Goal: Task Accomplishment & Management: Manage account settings

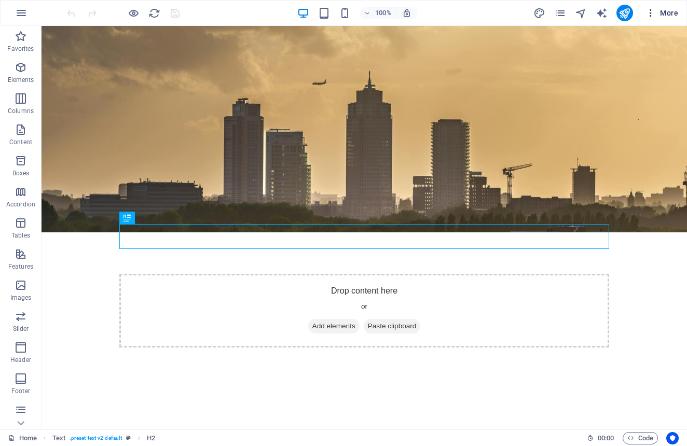
click at [661, 13] on span "More" at bounding box center [662, 13] width 33 height 10
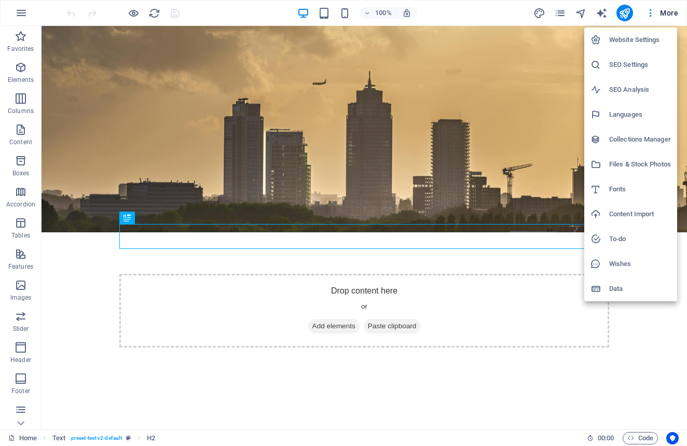
click at [640, 39] on h6 "Website Settings" at bounding box center [640, 40] width 62 height 12
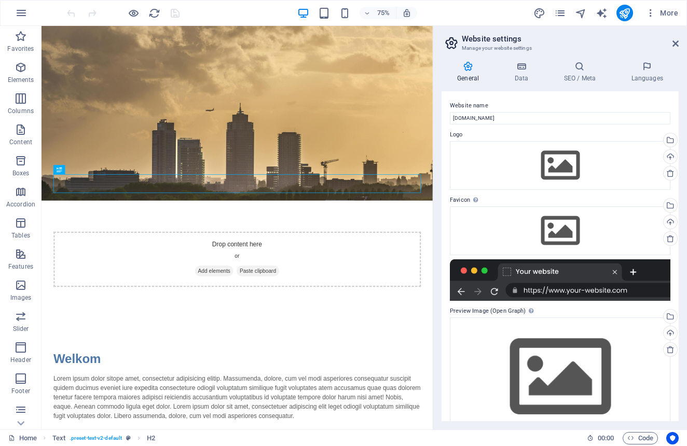
click at [532, 12] on div "75% More" at bounding box center [374, 13] width 618 height 17
click at [537, 15] on icon "design" at bounding box center [540, 13] width 12 height 12
select select "px"
select select "400"
select select "px"
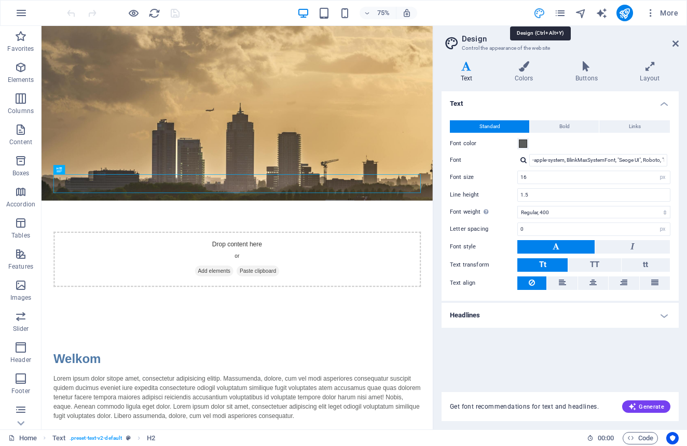
click at [539, 11] on icon "design" at bounding box center [540, 13] width 12 height 12
click at [524, 76] on h4 "Colors" at bounding box center [526, 72] width 61 height 22
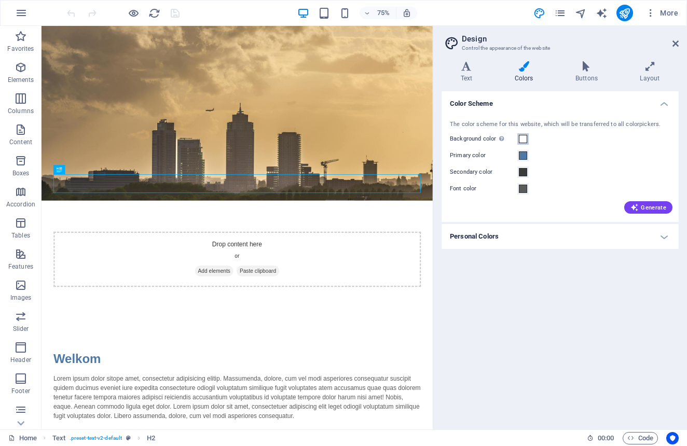
click at [523, 138] on span at bounding box center [523, 139] width 8 height 8
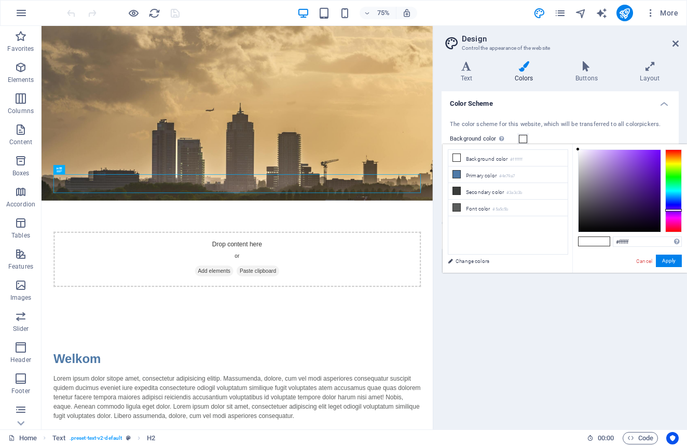
click at [672, 210] on div at bounding box center [673, 191] width 17 height 83
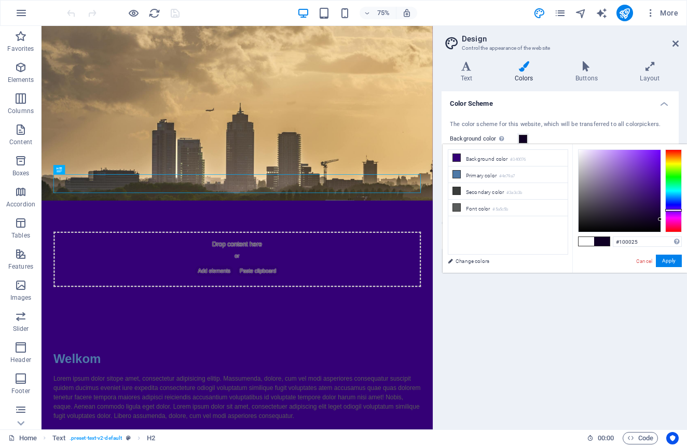
drag, startPoint x: 640, startPoint y: 186, endPoint x: 665, endPoint y: 220, distance: 42.3
click at [665, 220] on div at bounding box center [630, 191] width 104 height 83
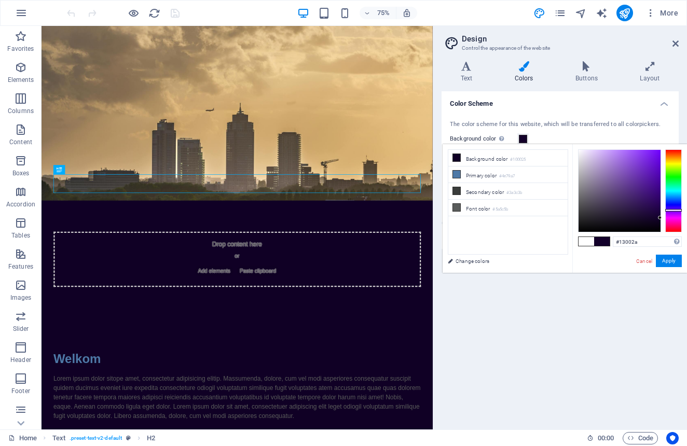
click at [660, 218] on div at bounding box center [620, 191] width 82 height 82
click at [676, 212] on div at bounding box center [673, 191] width 17 height 83
click at [660, 212] on div at bounding box center [620, 191] width 82 height 82
type input "#1c0032"
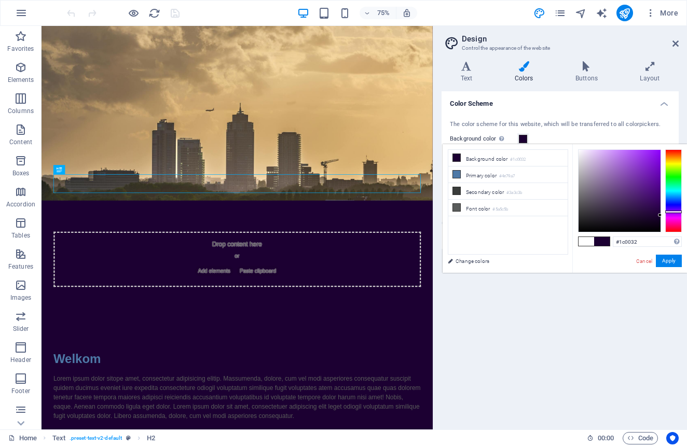
click at [661, 215] on div at bounding box center [660, 215] width 4 height 4
click at [674, 259] on button "Apply" at bounding box center [669, 261] width 26 height 12
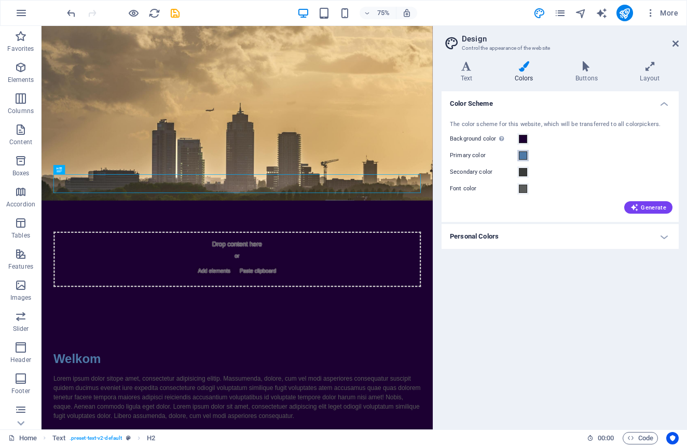
click at [524, 154] on span at bounding box center [523, 156] width 8 height 8
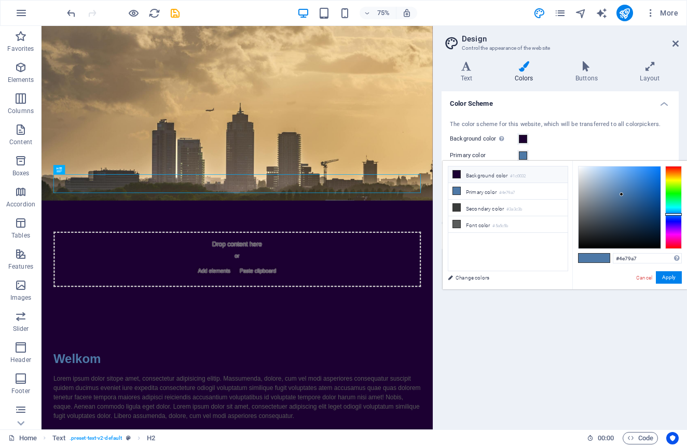
click at [494, 173] on li "Background color #1c0032" at bounding box center [508, 175] width 119 height 17
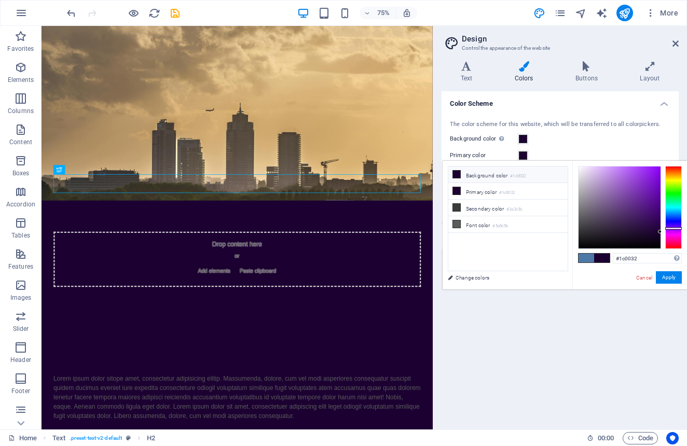
drag, startPoint x: 513, startPoint y: 174, endPoint x: 526, endPoint y: 174, distance: 13.0
click at [526, 174] on small "#1c0032" at bounding box center [518, 176] width 16 height 7
drag, startPoint x: 657, startPoint y: 229, endPoint x: 660, endPoint y: 182, distance: 47.3
click at [660, 182] on div at bounding box center [620, 208] width 82 height 82
drag, startPoint x: 658, startPoint y: 181, endPoint x: 622, endPoint y: 168, distance: 38.1
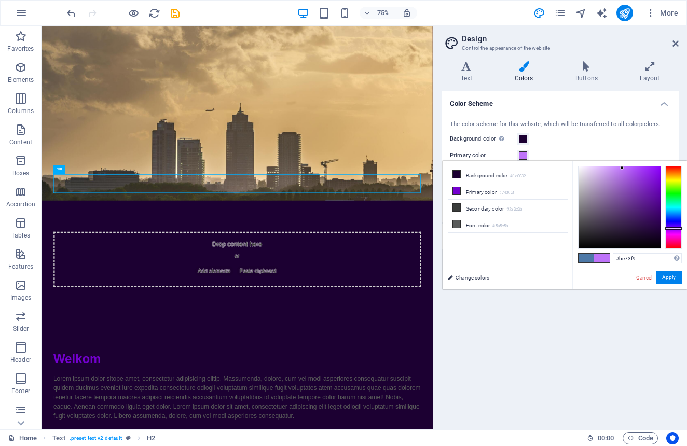
click at [622, 168] on div at bounding box center [622, 168] width 4 height 4
drag, startPoint x: 622, startPoint y: 168, endPoint x: 603, endPoint y: 166, distance: 19.8
click at [603, 166] on div at bounding box center [603, 166] width 4 height 4
type input "#f4e7ff"
drag, startPoint x: 601, startPoint y: 170, endPoint x: 586, endPoint y: 166, distance: 15.5
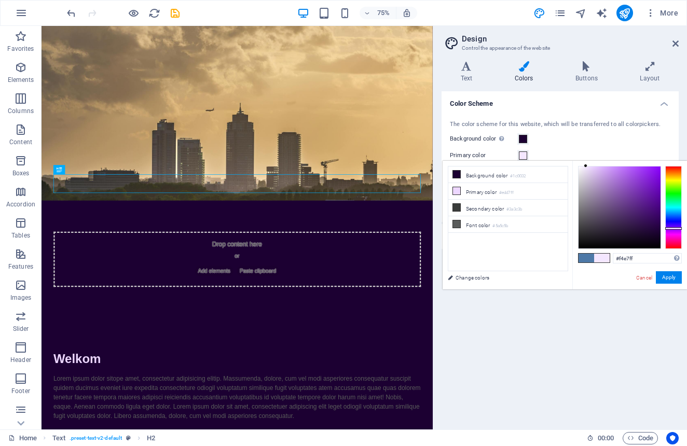
click at [586, 167] on div at bounding box center [620, 208] width 82 height 82
click at [668, 275] on button "Apply" at bounding box center [669, 277] width 26 height 12
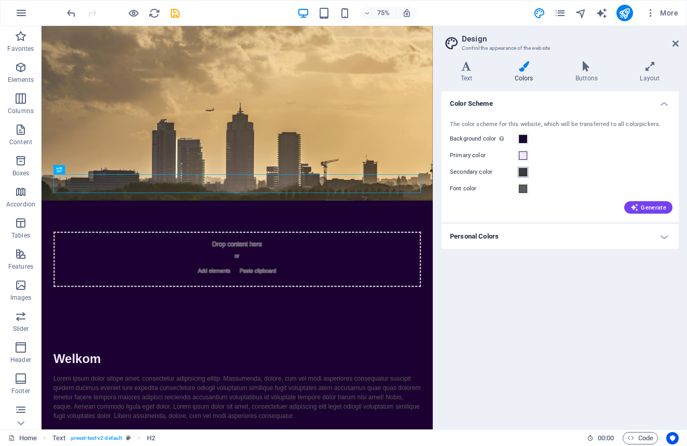
click at [524, 172] on span at bounding box center [523, 172] width 8 height 8
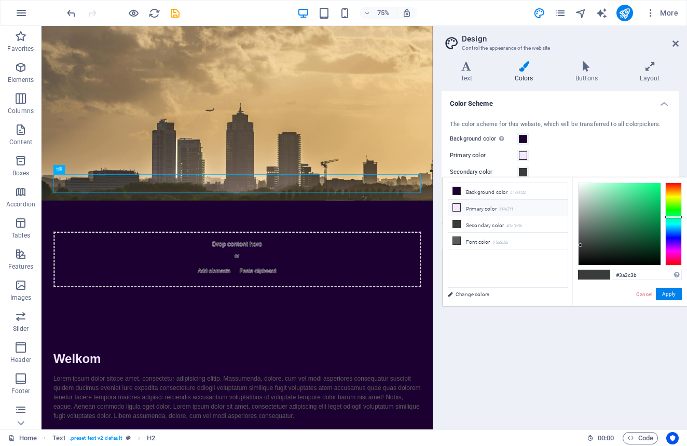
click at [508, 207] on small "#f4e7ff" at bounding box center [506, 209] width 14 height 7
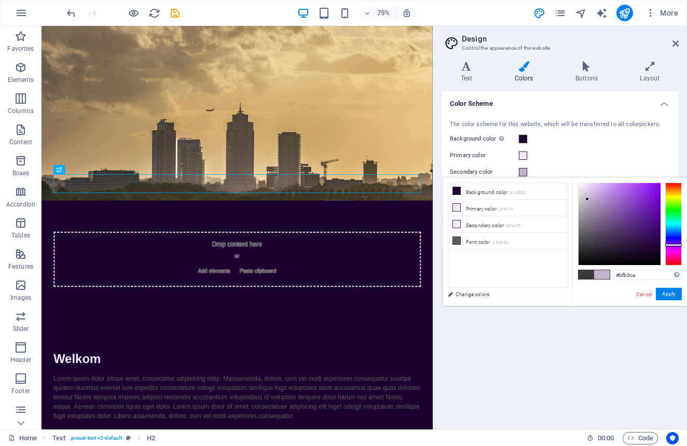
type input "#beb1c8"
drag, startPoint x: 586, startPoint y: 185, endPoint x: 588, endPoint y: 200, distance: 15.1
click at [588, 200] on div at bounding box center [620, 224] width 82 height 82
click at [667, 292] on button "Apply" at bounding box center [669, 294] width 26 height 12
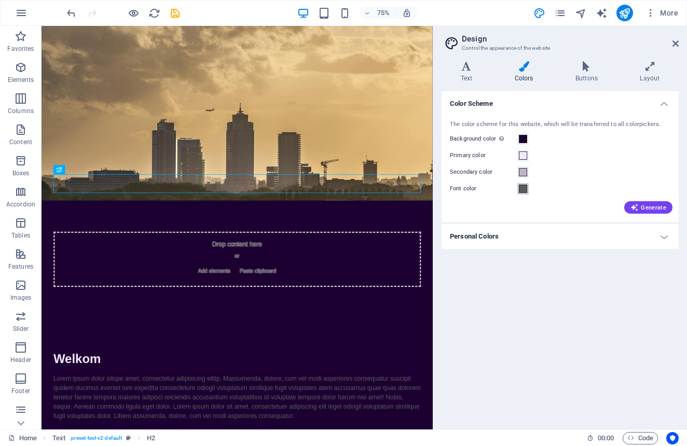
click at [524, 187] on span at bounding box center [523, 189] width 8 height 8
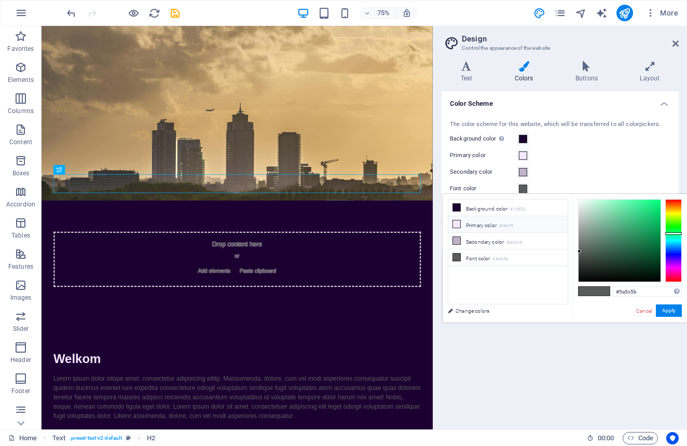
click at [484, 227] on li "Primary color #f4e7ff" at bounding box center [508, 224] width 119 height 17
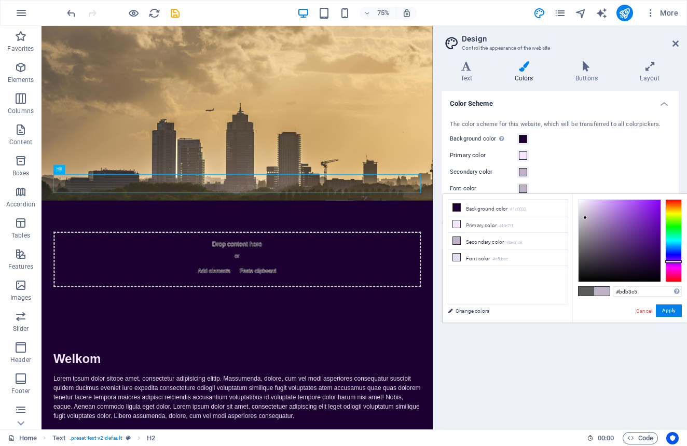
drag, startPoint x: 586, startPoint y: 199, endPoint x: 586, endPoint y: 218, distance: 18.7
click at [586, 218] on div at bounding box center [585, 218] width 4 height 4
drag, startPoint x: 586, startPoint y: 218, endPoint x: 586, endPoint y: 212, distance: 6.2
click at [586, 212] on div at bounding box center [585, 212] width 4 height 4
type input "#dbdadb"
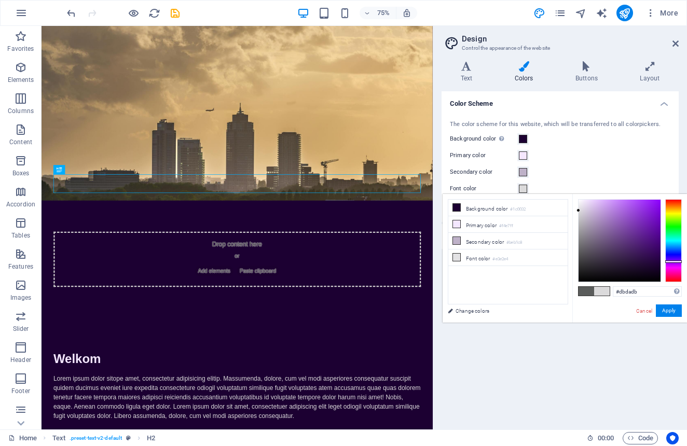
drag, startPoint x: 586, startPoint y: 212, endPoint x: 579, endPoint y: 211, distance: 6.8
click at [579, 211] on div at bounding box center [579, 211] width 4 height 4
click at [669, 316] on button "Apply" at bounding box center [669, 311] width 26 height 12
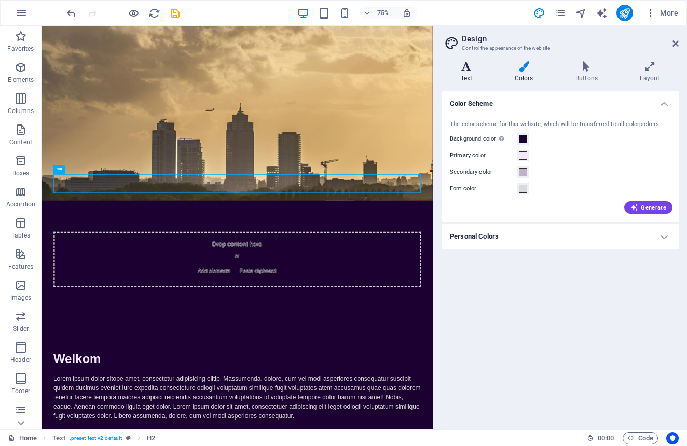
click at [465, 65] on icon at bounding box center [467, 66] width 50 height 10
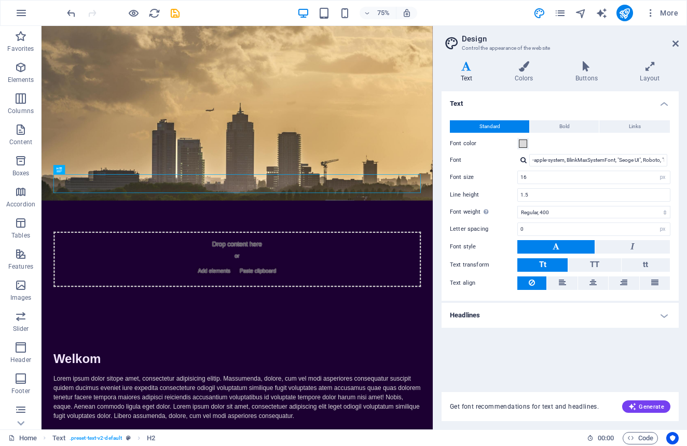
click at [665, 317] on h4 "Headlines" at bounding box center [560, 315] width 237 height 25
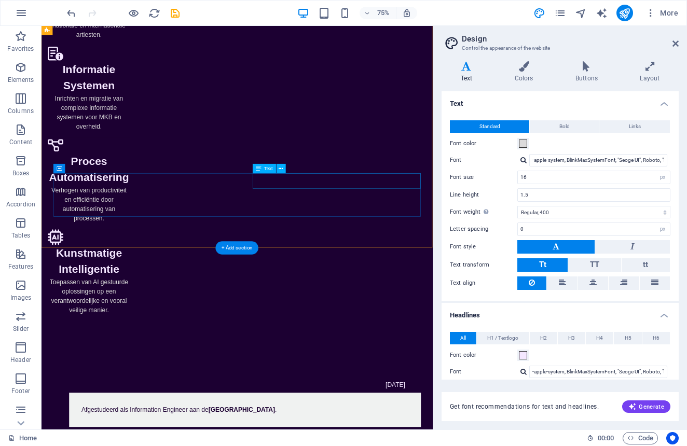
scroll to position [705, 0]
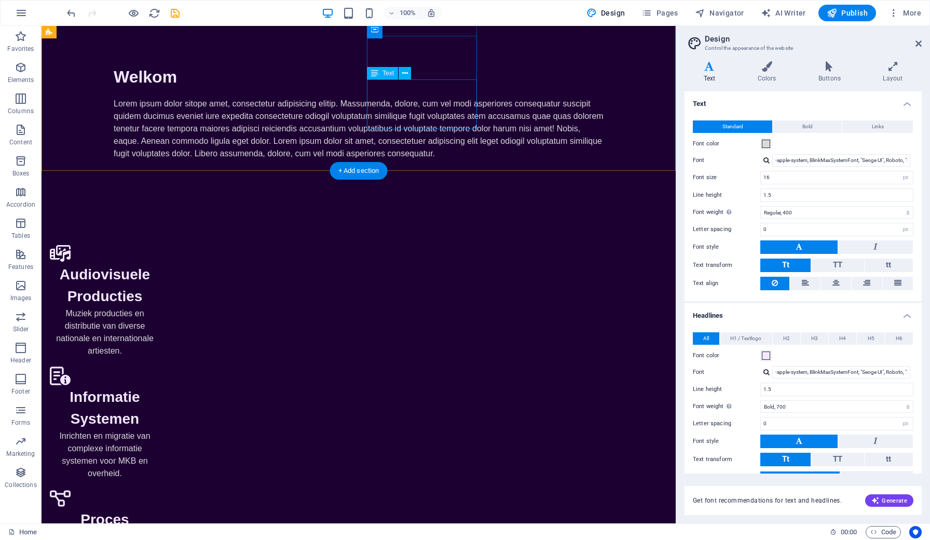
scroll to position [389, 0]
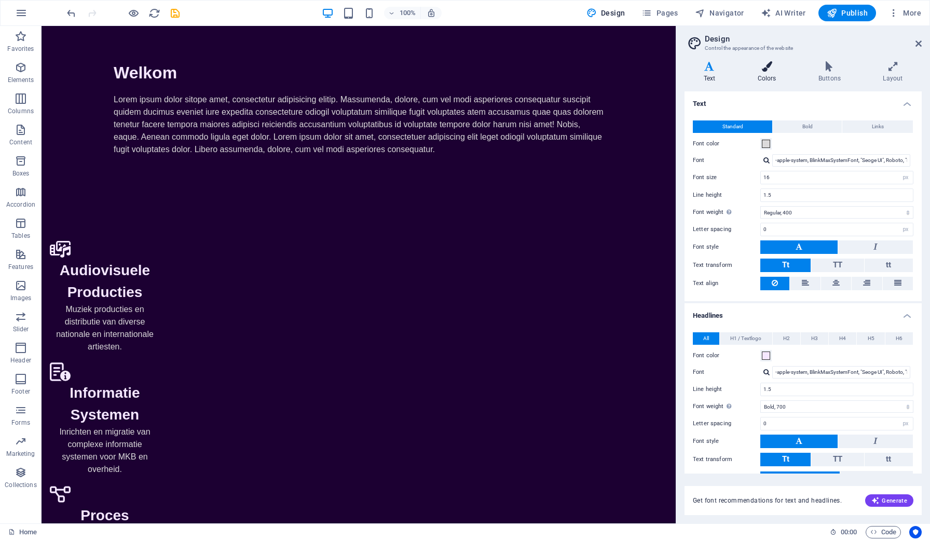
click at [687, 72] on h4 "Colors" at bounding box center [769, 72] width 61 height 22
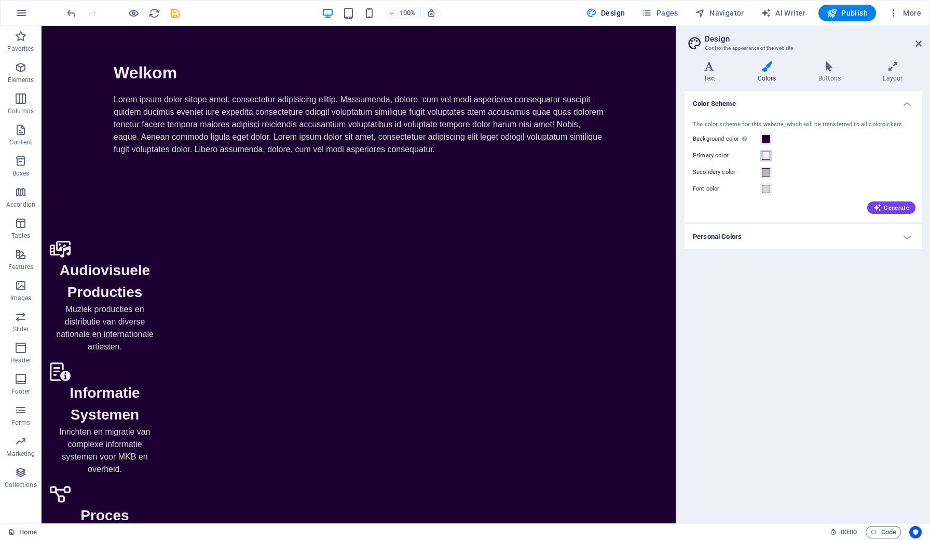
click at [687, 156] on span at bounding box center [766, 156] width 8 height 8
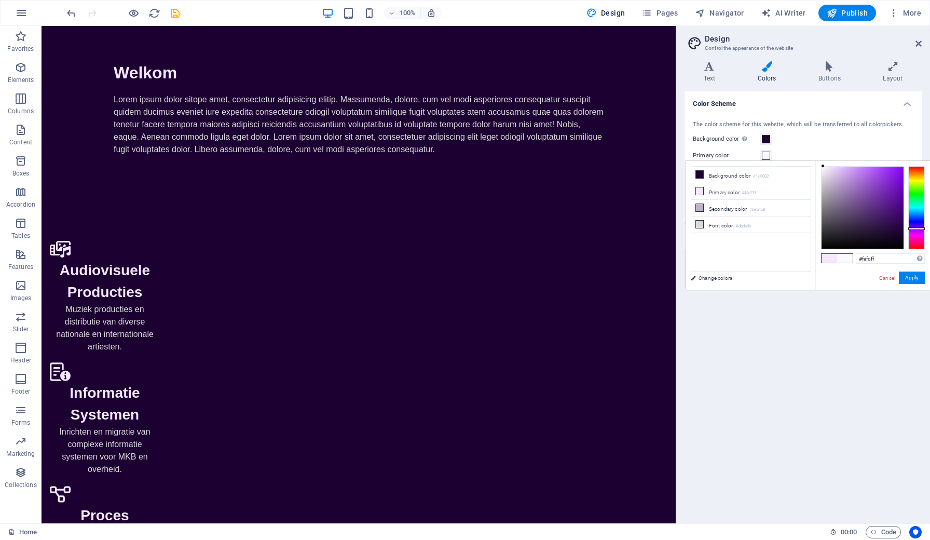
type input "#ffffff"
drag, startPoint x: 829, startPoint y: 167, endPoint x: 817, endPoint y: 161, distance: 12.8
click at [687, 161] on div "#ffffff Supported formats #0852ed rgb(8, 82, 237) rgba(8, 82, 237, 90%) hsv(221…" at bounding box center [873, 300] width 115 height 279
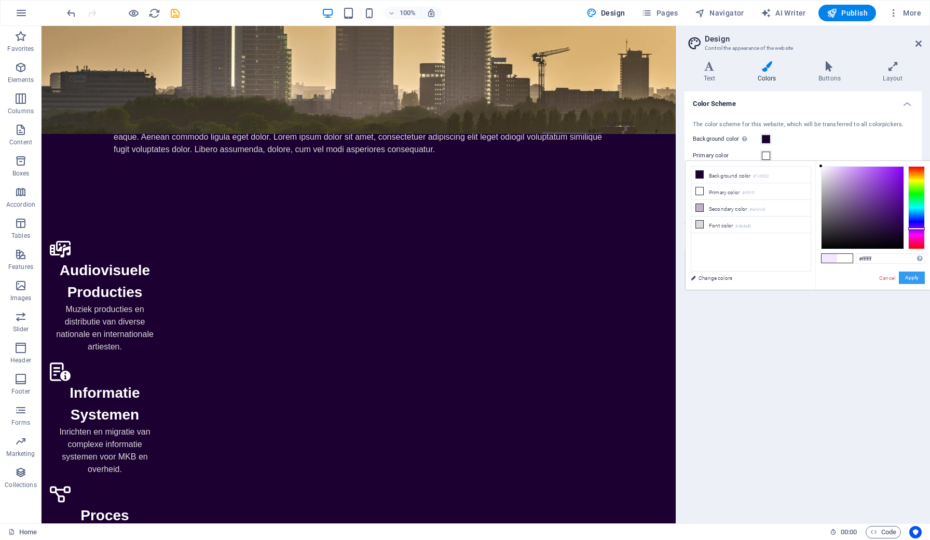
click at [687, 280] on button "Apply" at bounding box center [912, 277] width 26 height 12
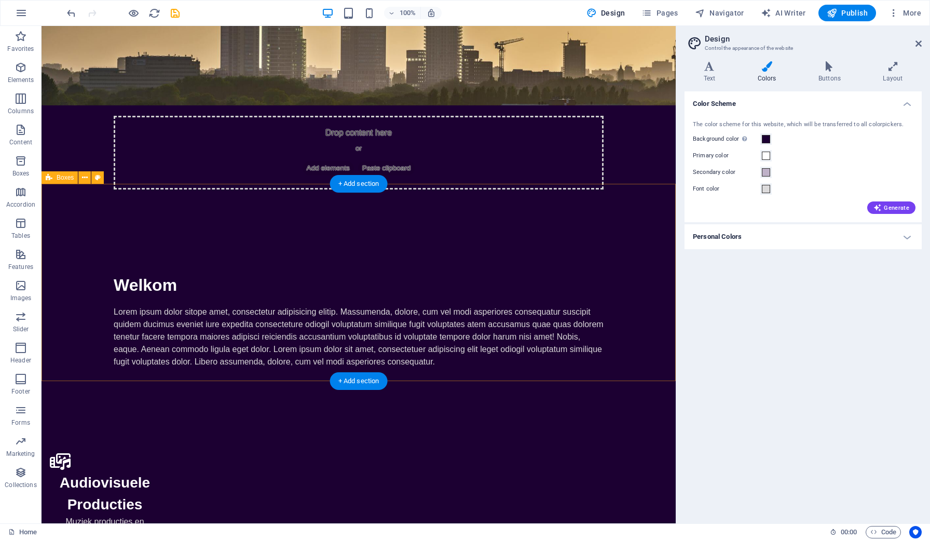
scroll to position [211, 0]
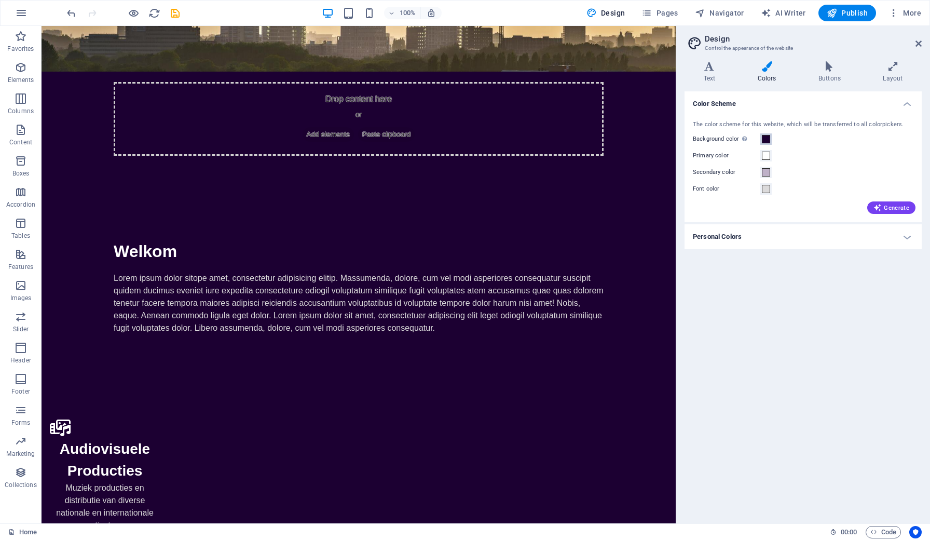
click at [687, 140] on span at bounding box center [766, 139] width 8 height 8
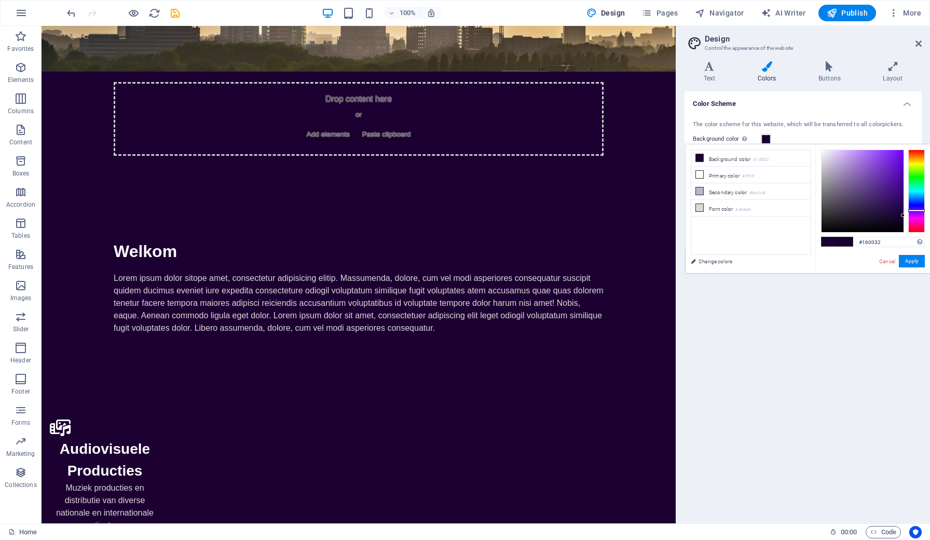
click at [687, 210] on div at bounding box center [916, 210] width 17 height 3
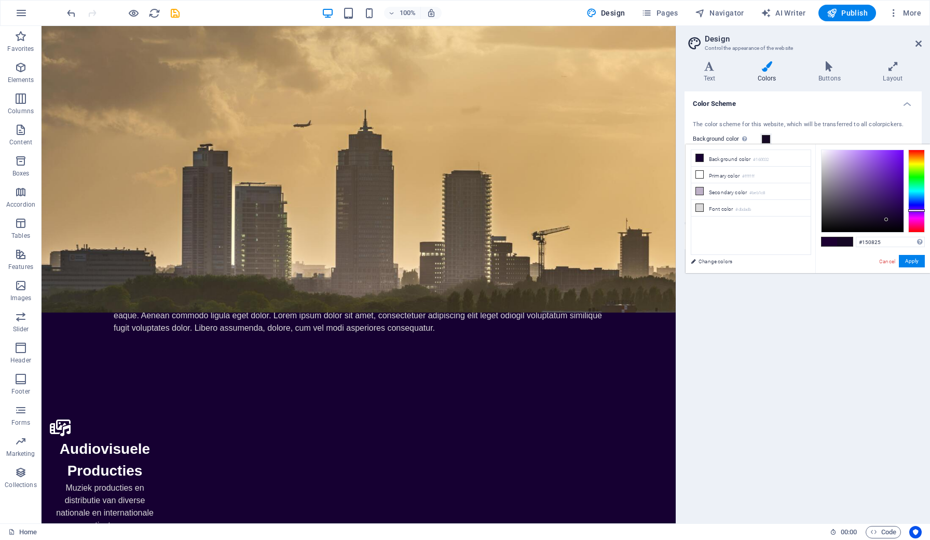
drag, startPoint x: 902, startPoint y: 215, endPoint x: 887, endPoint y: 220, distance: 16.1
click at [687, 220] on div at bounding box center [887, 220] width 4 height 4
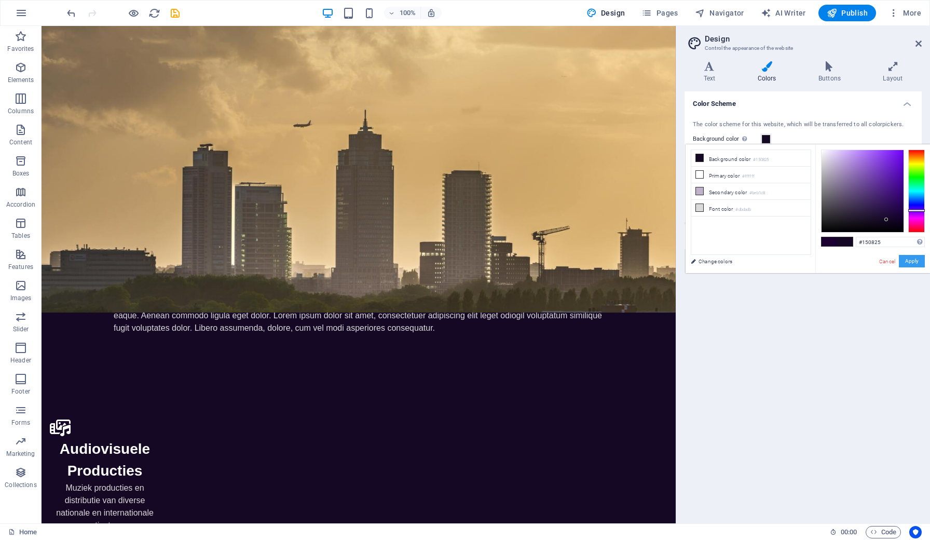
click at [687, 262] on button "Apply" at bounding box center [912, 261] width 26 height 12
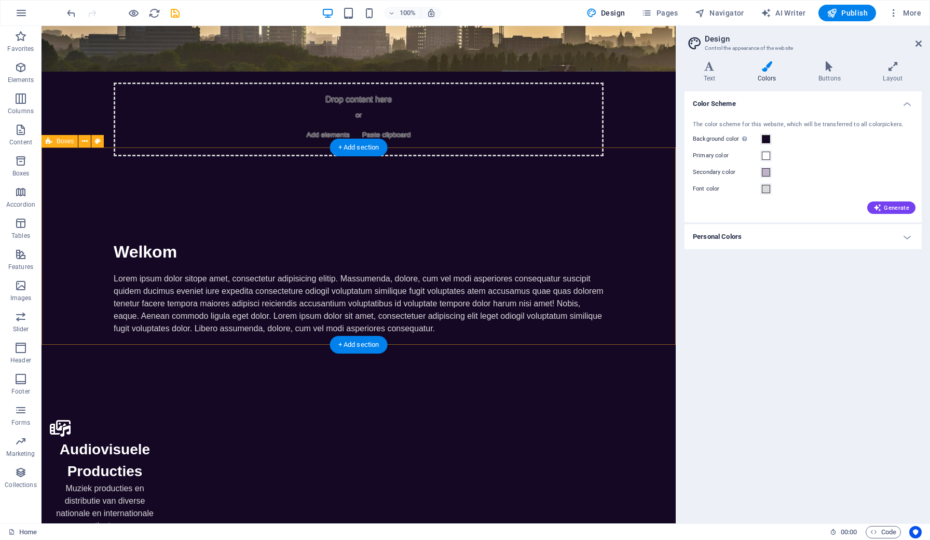
scroll to position [207, 0]
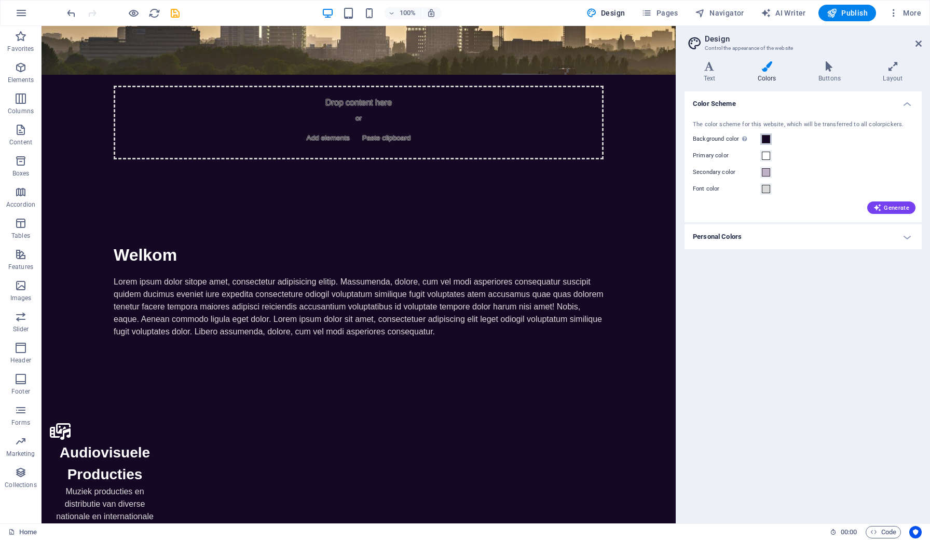
click at [687, 139] on span at bounding box center [766, 139] width 8 height 8
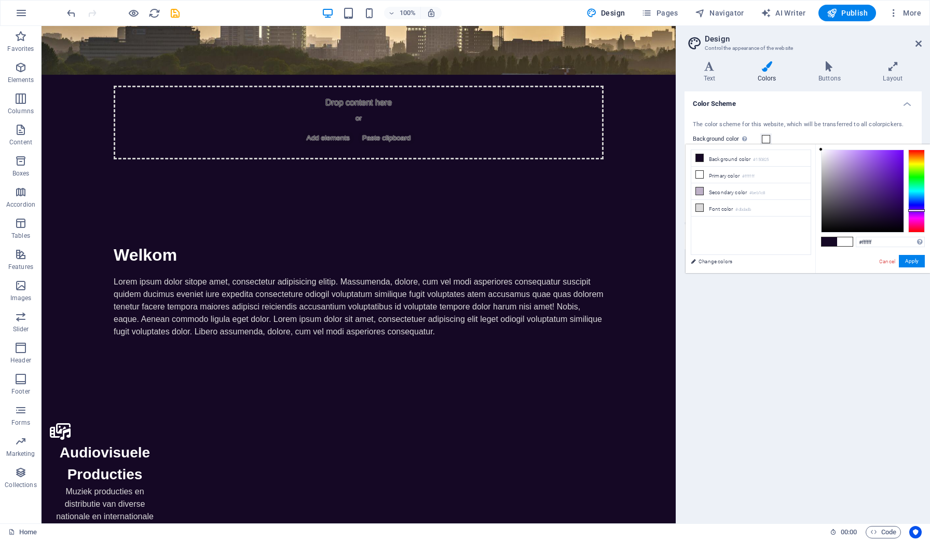
drag, startPoint x: 844, startPoint y: 194, endPoint x: 812, endPoint y: 146, distance: 57.5
click at [687, 146] on div "less Background color #150825 Primary color #ffffff Secondary color #beb1c8 Fon…" at bounding box center [808, 208] width 245 height 129
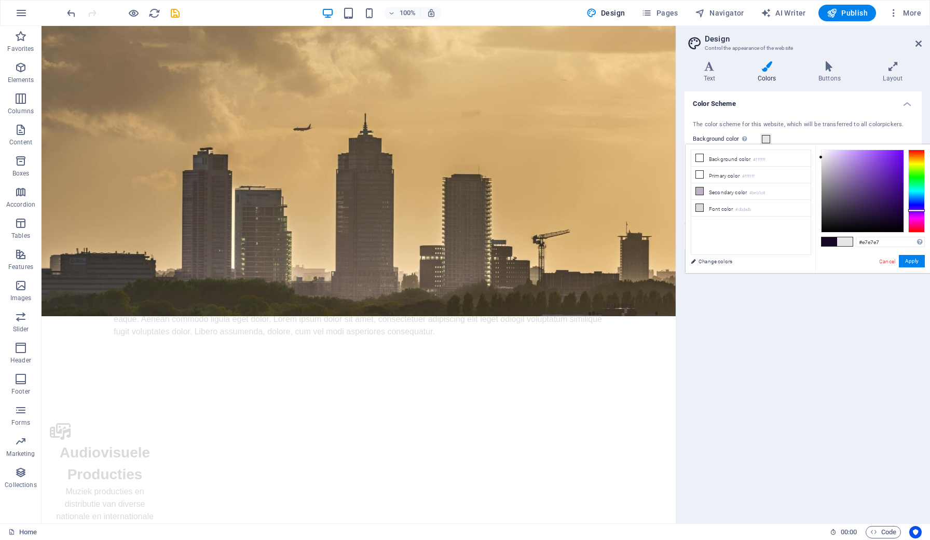
drag, startPoint x: 823, startPoint y: 151, endPoint x: 818, endPoint y: 157, distance: 8.1
click at [687, 157] on div "#e7e7e7 Supported formats #0852ed rgb(8, 82, 237) rgba(8, 82, 237, 90%) hsv(221…" at bounding box center [873, 283] width 115 height 279
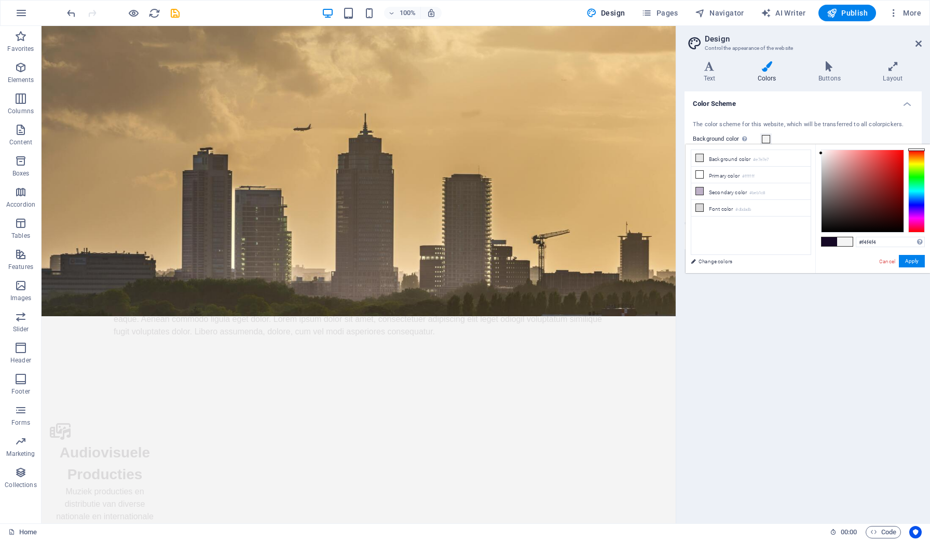
type input "#f5f5f5"
drag, startPoint x: 823, startPoint y: 157, endPoint x: 817, endPoint y: 153, distance: 7.8
click at [687, 153] on div "#f5f5f5 Supported formats #0852ed rgb(8, 82, 237) rgba(8, 82, 237, 90%) hsv(221…" at bounding box center [873, 283] width 115 height 279
click at [687, 263] on button "Apply" at bounding box center [912, 261] width 26 height 12
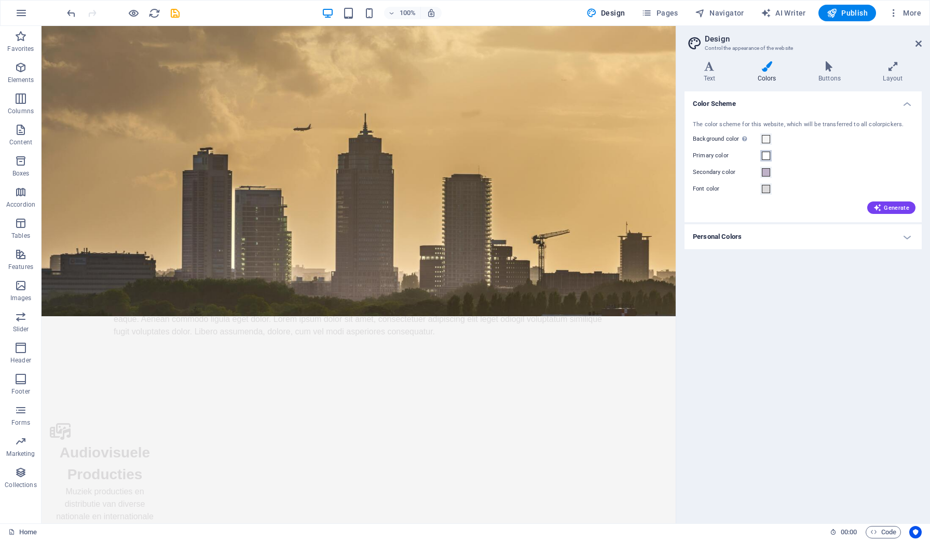
click at [687, 153] on span at bounding box center [766, 156] width 8 height 8
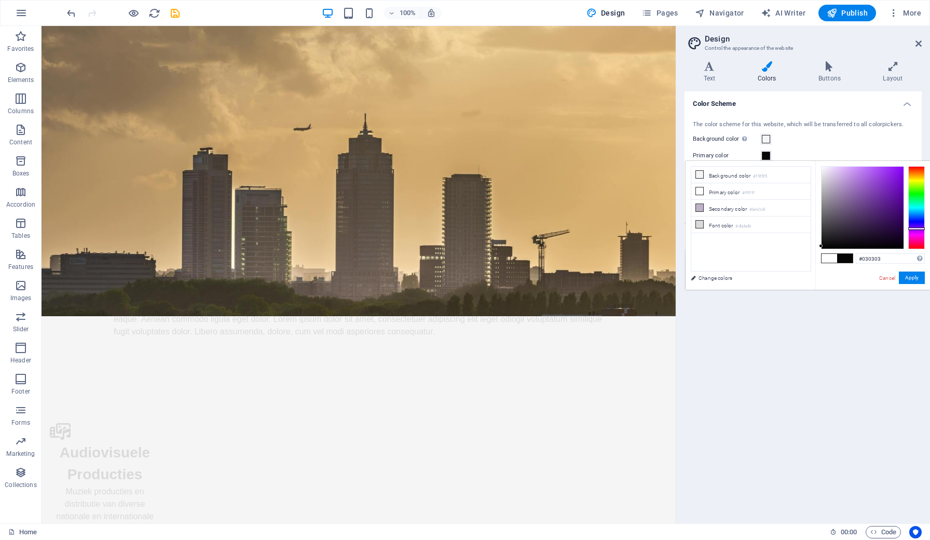
type input "#000000"
drag, startPoint x: 825, startPoint y: 214, endPoint x: 813, endPoint y: 252, distance: 40.2
click at [687, 252] on div "less Background color #f5f5f5 Primary color #ffffff Secondary color #beb1c8 Fon…" at bounding box center [808, 225] width 245 height 129
click at [687, 275] on button "Apply" at bounding box center [912, 277] width 26 height 12
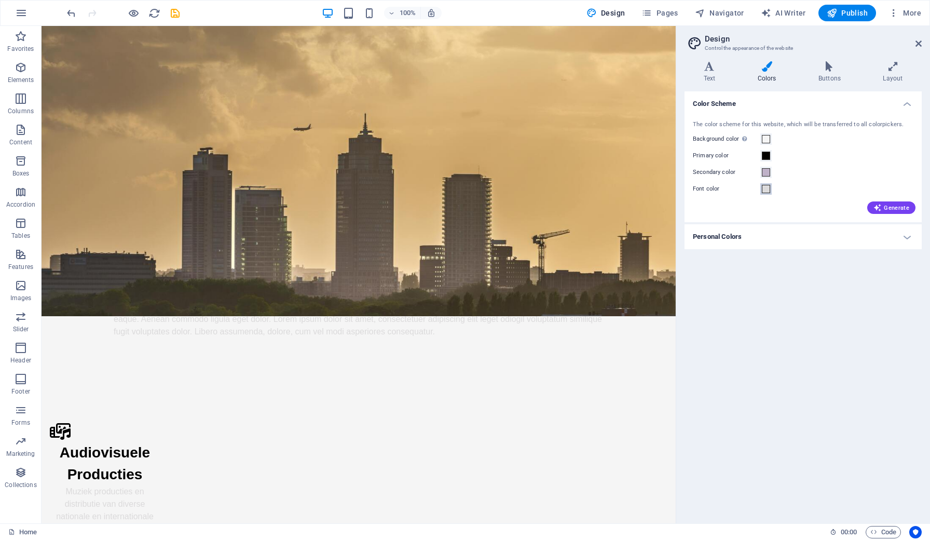
click at [687, 193] on button "Font color" at bounding box center [765, 188] width 11 height 11
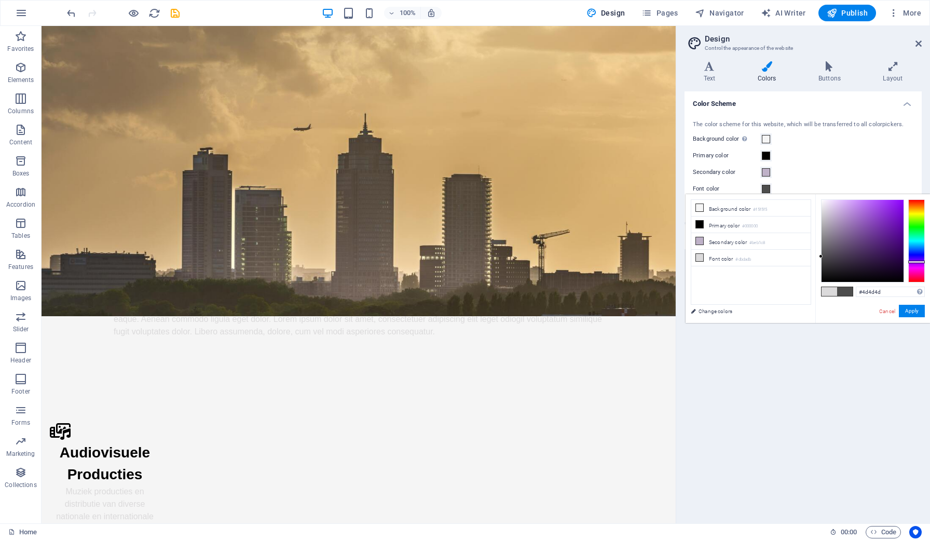
drag, startPoint x: 824, startPoint y: 215, endPoint x: 816, endPoint y: 256, distance: 42.4
click at [687, 256] on div "#4d4d4d Supported formats #0852ed rgb(8, 82, 237) rgba(8, 82, 237, 90%) hsv(221…" at bounding box center [873, 333] width 115 height 279
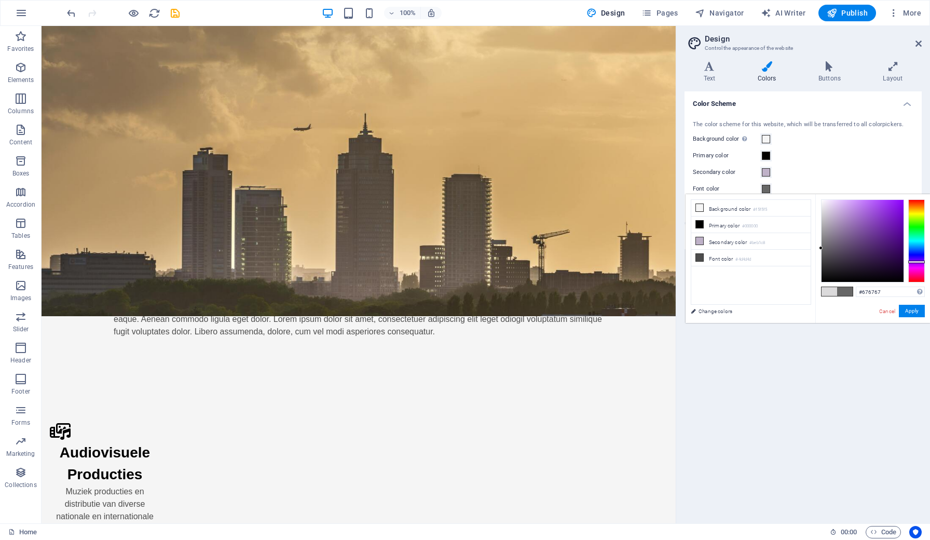
drag, startPoint x: 822, startPoint y: 255, endPoint x: 818, endPoint y: 248, distance: 7.9
click at [687, 248] on div "#676767 Supported formats #0852ed rgb(8, 82, 237) rgba(8, 82, 237, 90%) hsv(221…" at bounding box center [873, 333] width 115 height 279
type input "#5a5a5a"
click at [687, 252] on div at bounding box center [821, 252] width 4 height 4
click at [687, 311] on button "Apply" at bounding box center [912, 311] width 26 height 12
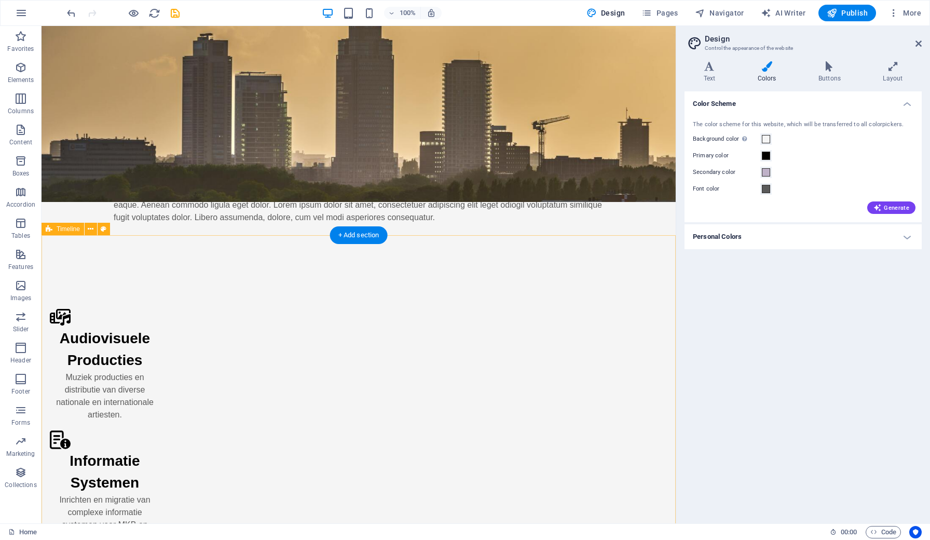
scroll to position [312, 0]
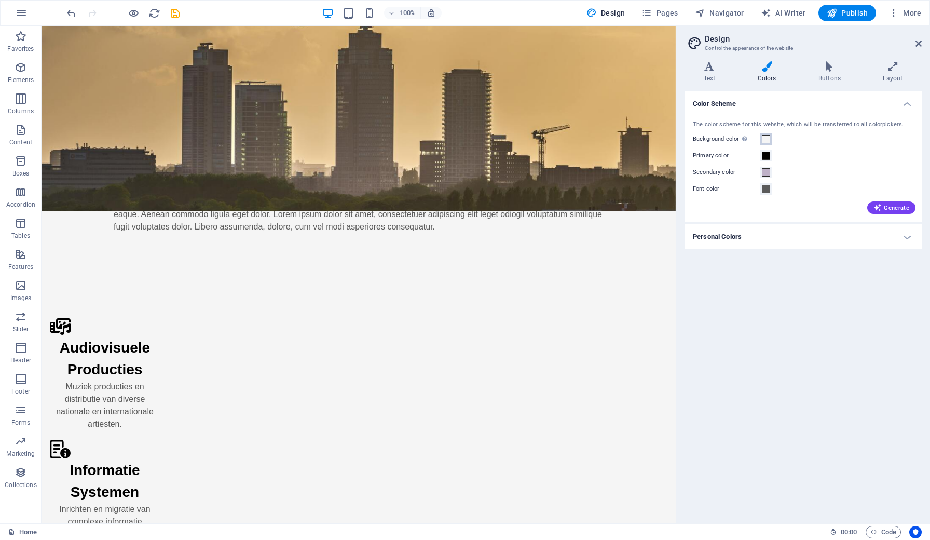
click at [687, 139] on span at bounding box center [766, 139] width 8 height 8
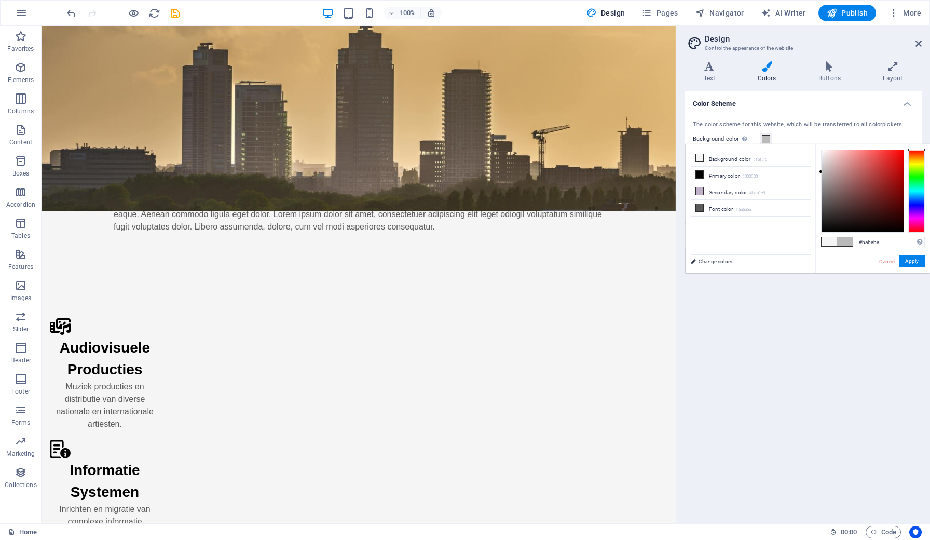
drag, startPoint x: 825, startPoint y: 167, endPoint x: 818, endPoint y: 172, distance: 9.4
click at [687, 172] on div "#bababa Supported formats #0852ed rgb(8, 82, 237) rgba(8, 82, 237, 90%) hsv(221…" at bounding box center [873, 283] width 115 height 279
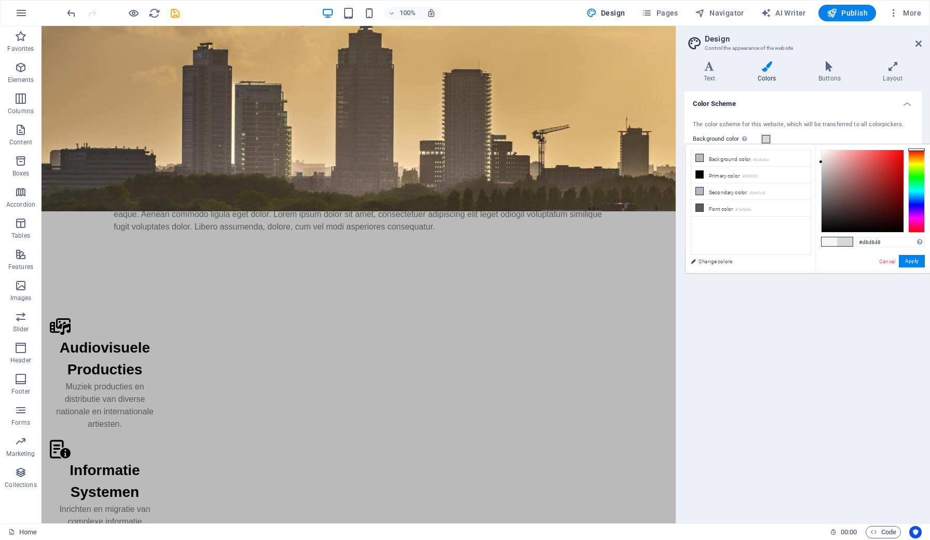
drag, startPoint x: 824, startPoint y: 167, endPoint x: 820, endPoint y: 162, distance: 6.3
click at [687, 162] on div at bounding box center [863, 191] width 82 height 82
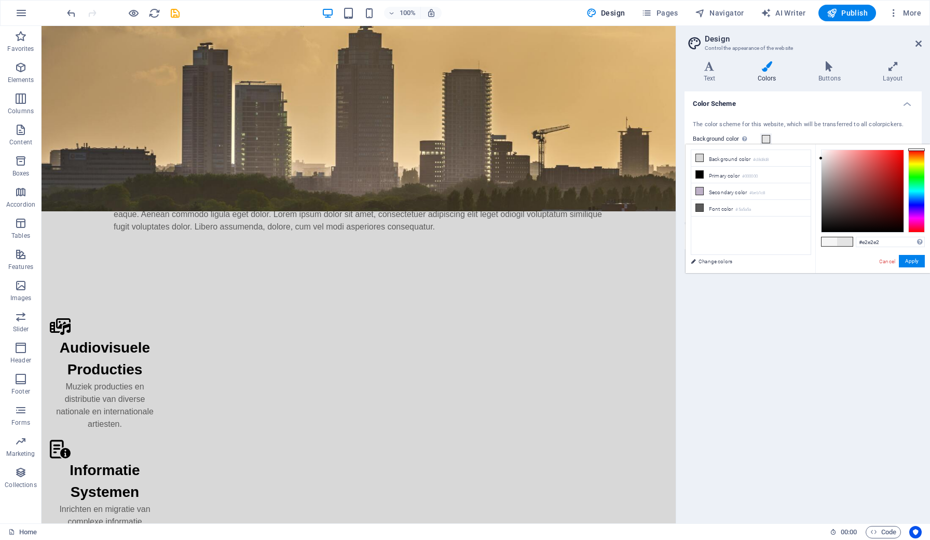
click at [687, 158] on div "#e2e2e2 Supported formats #0852ed rgb(8, 82, 237) rgba(8, 82, 237, 90%) hsv(221…" at bounding box center [873, 283] width 115 height 279
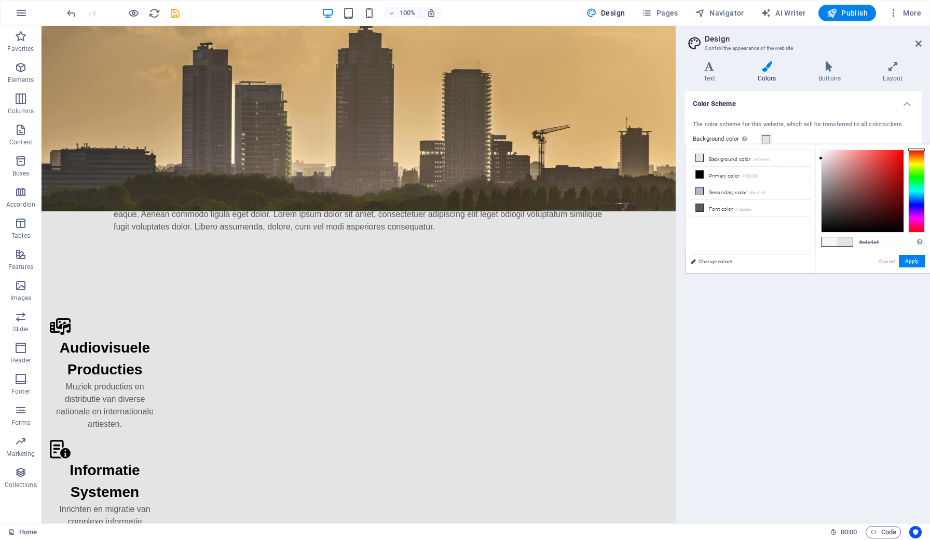
click at [687, 156] on div "#e4e4e4 Supported formats #0852ed rgb(8, 82, 237) rgba(8, 82, 237, 90%) hsv(221…" at bounding box center [873, 283] width 115 height 279
type input "#eaeaea"
click at [687, 156] on div at bounding box center [821, 156] width 4 height 4
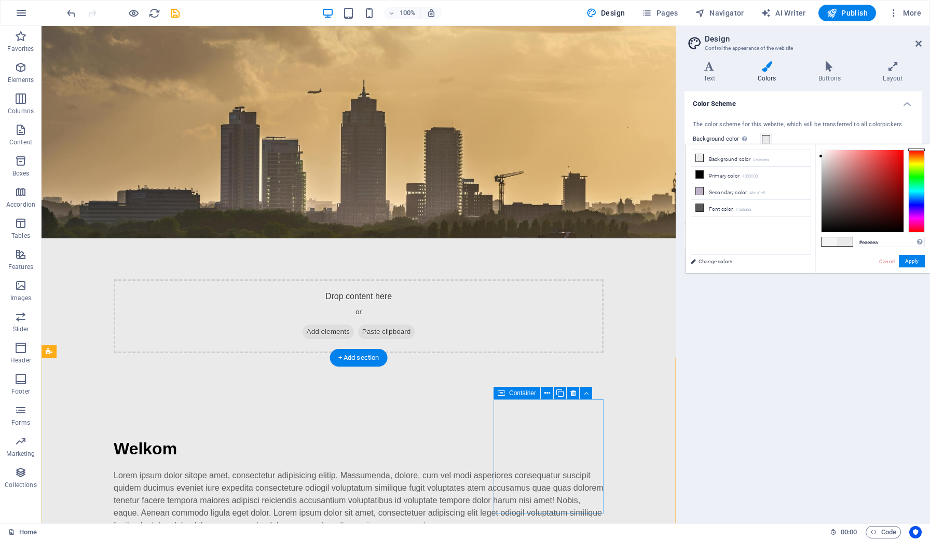
scroll to position [4, 0]
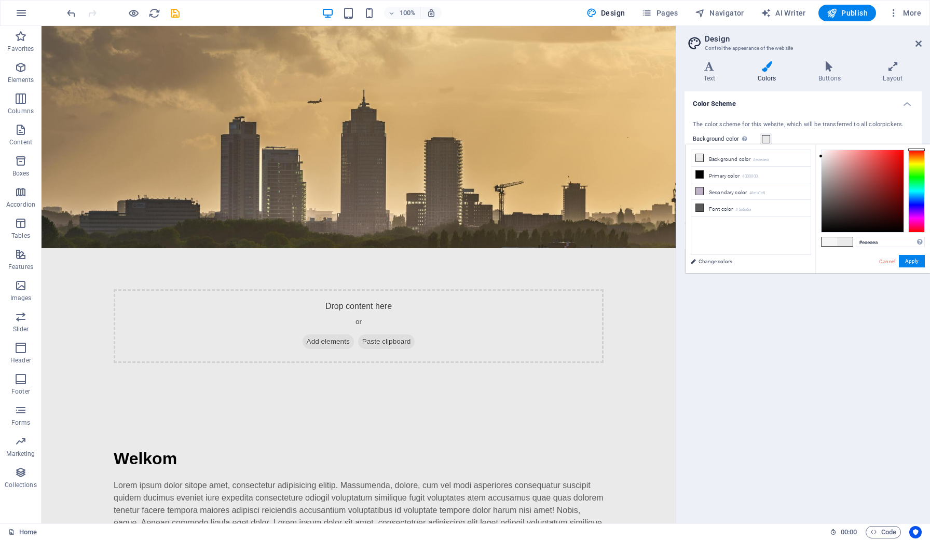
click at [687, 369] on div "Color Scheme The color scheme for this website, which will be transferred to al…" at bounding box center [803, 303] width 237 height 424
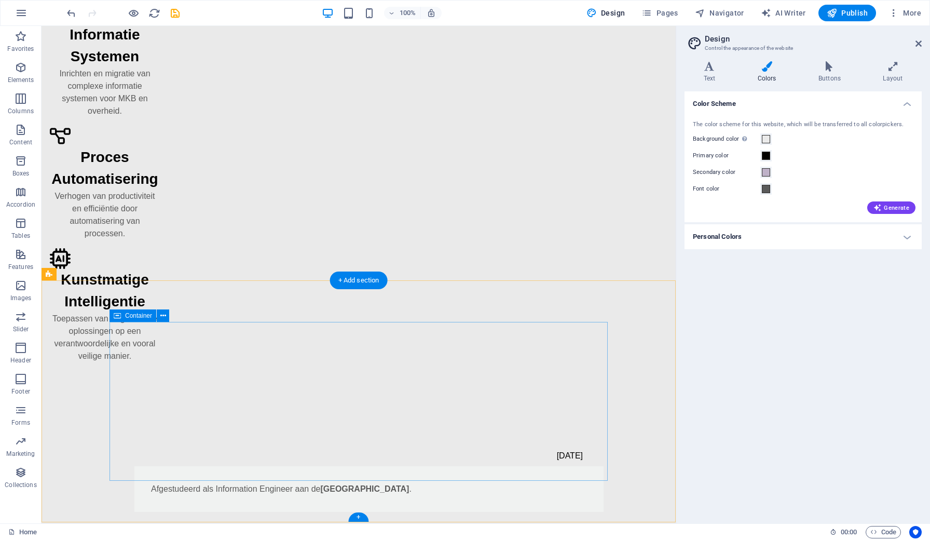
scroll to position [746, 0]
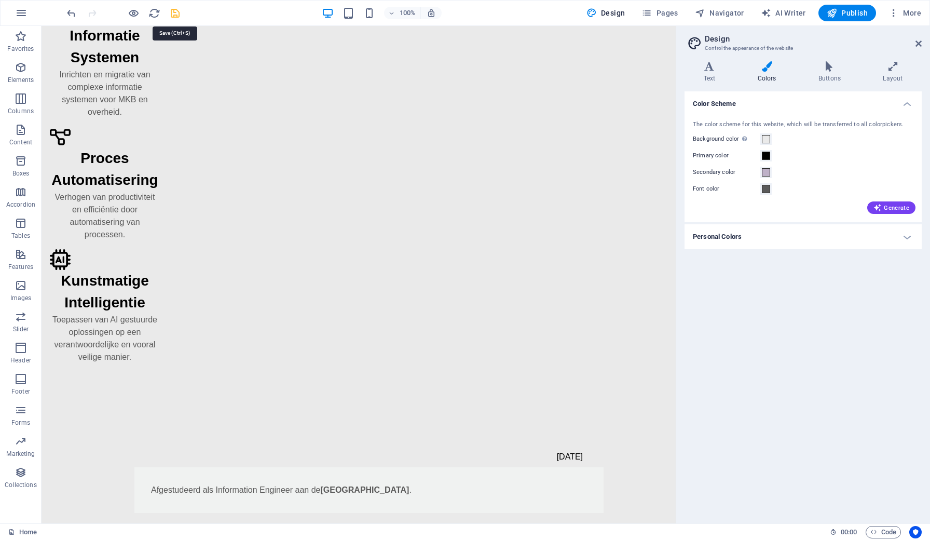
click at [175, 13] on icon "save" at bounding box center [175, 13] width 12 height 12
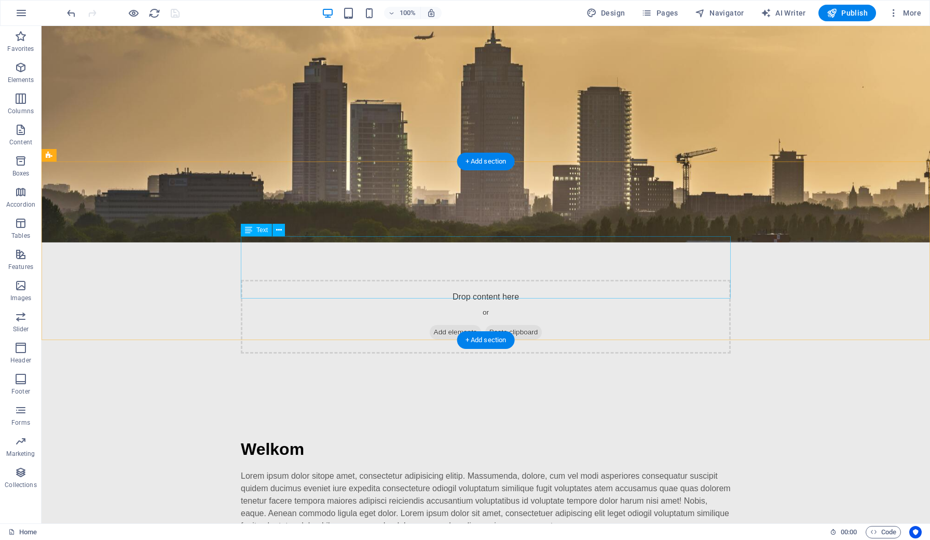
scroll to position [9, 0]
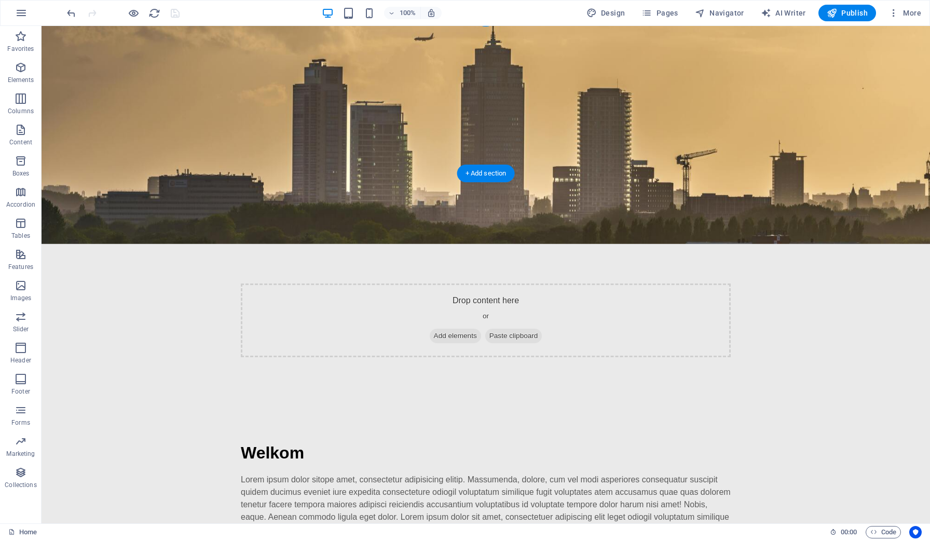
click at [179, 108] on figure at bounding box center [486, 131] width 889 height 225
click at [176, 105] on figure at bounding box center [486, 131] width 889 height 225
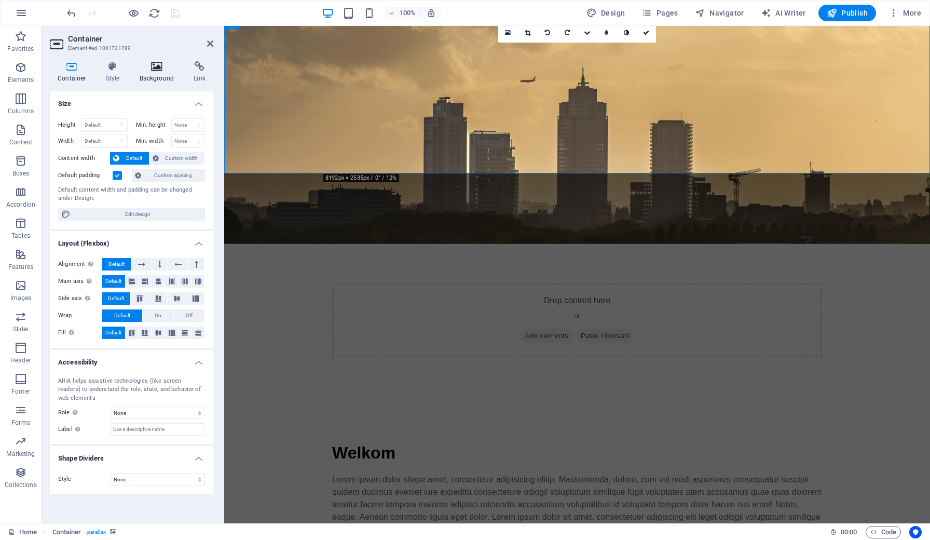
click at [158, 73] on h4 "Background" at bounding box center [159, 72] width 55 height 22
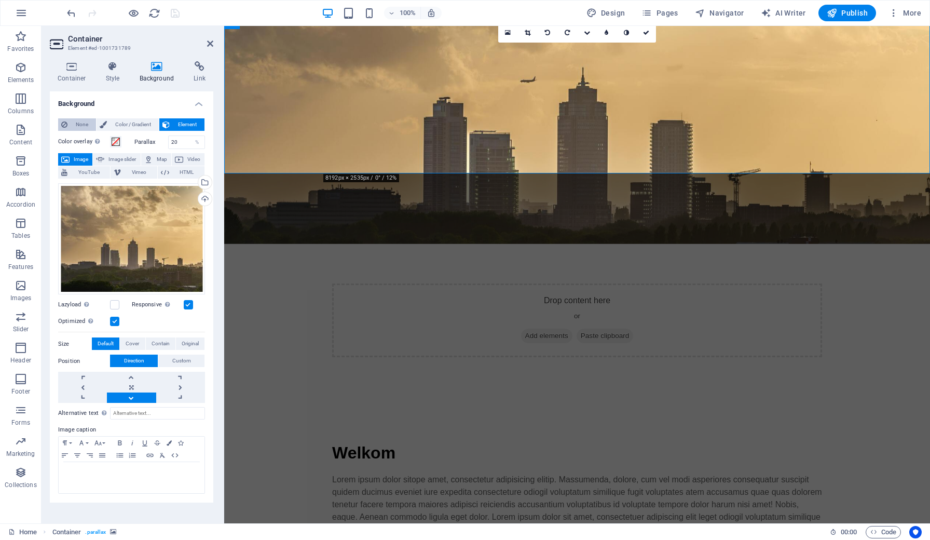
click at [84, 128] on span "None" at bounding box center [82, 124] width 22 height 12
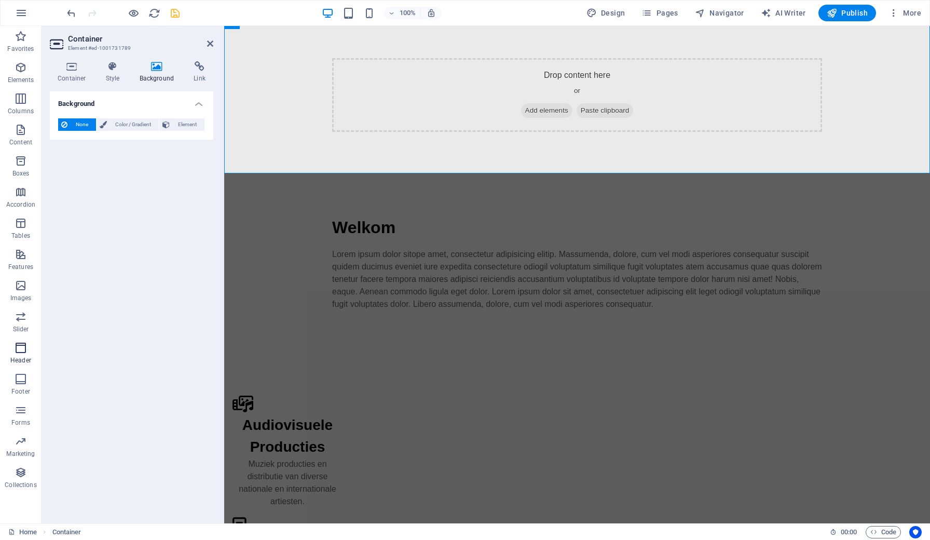
click at [19, 351] on icon "button" at bounding box center [21, 348] width 12 height 12
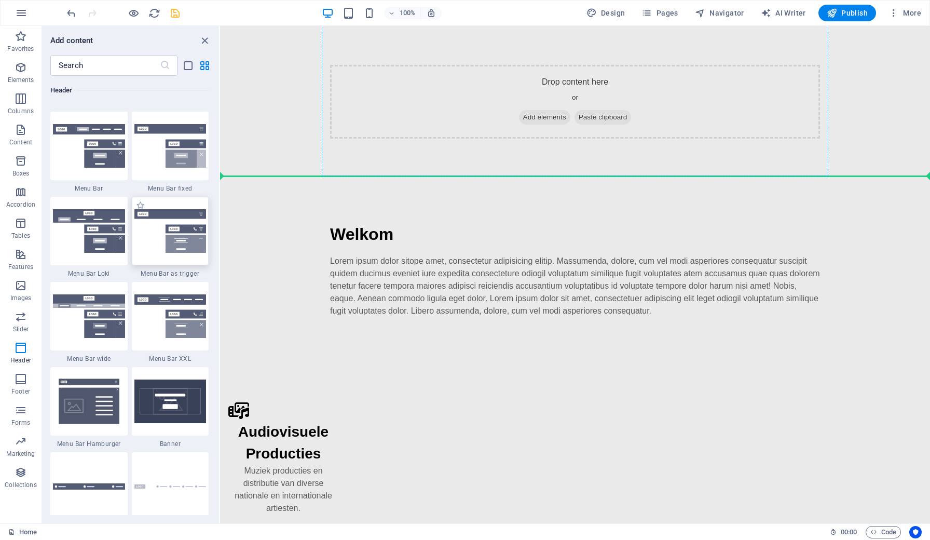
scroll to position [0, 0]
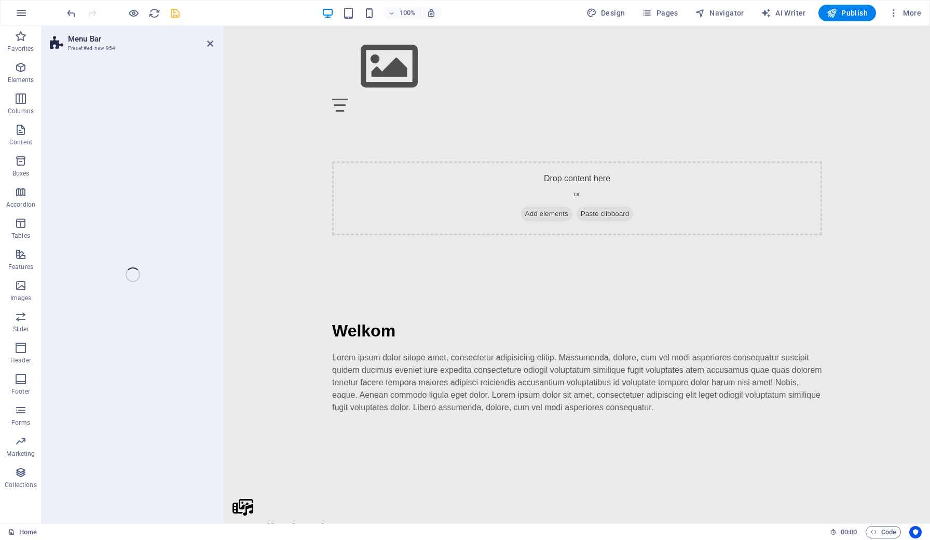
select select "rem"
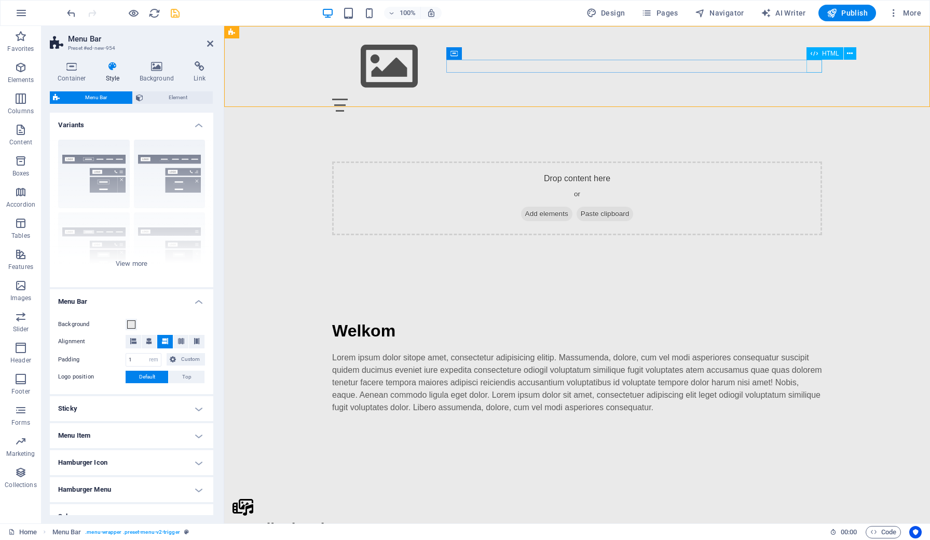
click at [687, 99] on div "Menu" at bounding box center [577, 105] width 490 height 13
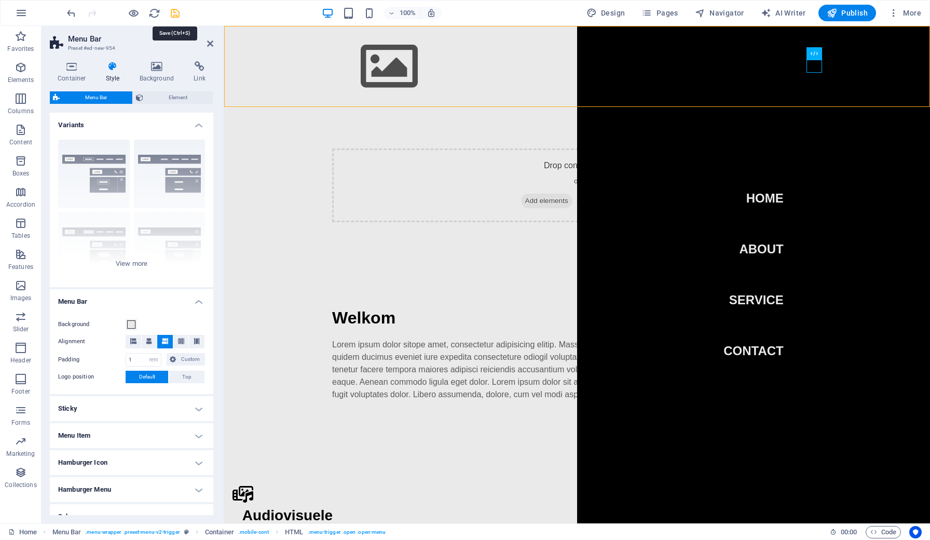
click at [173, 13] on icon "save" at bounding box center [175, 13] width 12 height 12
